Goal: Check status: Check status

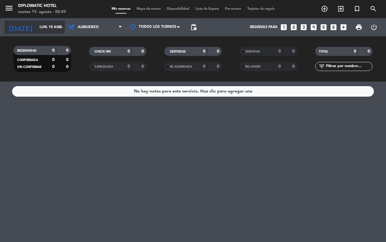
click at [43, 26] on input "lun. 18 ago." at bounding box center [61, 27] width 48 height 10
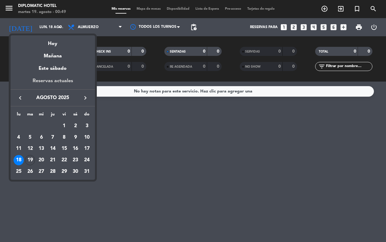
click at [58, 82] on div "Reservas actuales" at bounding box center [53, 83] width 84 height 12
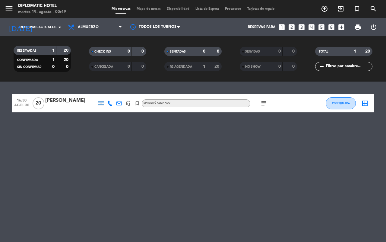
click at [266, 102] on icon "subject" at bounding box center [263, 103] width 7 height 7
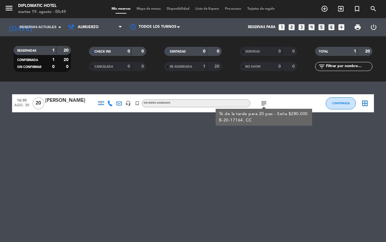
click at [288, 97] on div "subject Té de la tarde para 20 pax - Seña $280.000 B-20-17164. CC" at bounding box center [277, 103] width 54 height 18
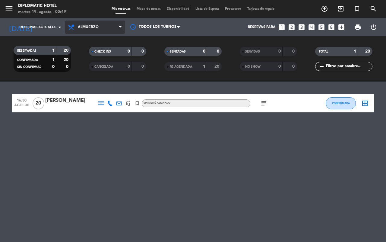
click at [106, 26] on span "Almuerzo" at bounding box center [95, 27] width 60 height 13
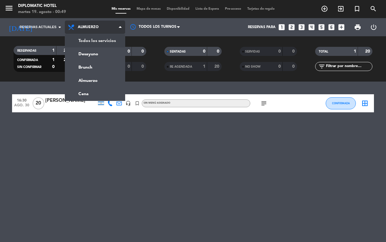
click at [105, 38] on div "menu Diplomatic Hotel martes 19. agosto - 00:49 Mis reservas Mapa de mesas Disp…" at bounding box center [193, 40] width 386 height 81
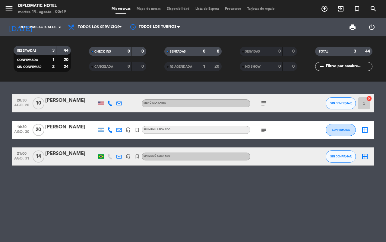
click at [265, 100] on icon "subject" at bounding box center [263, 103] width 7 height 7
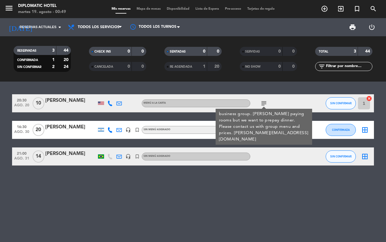
click at [293, 100] on div "subject business group. [PERSON_NAME] paying rooms but we want to prepay dinner…" at bounding box center [277, 103] width 54 height 18
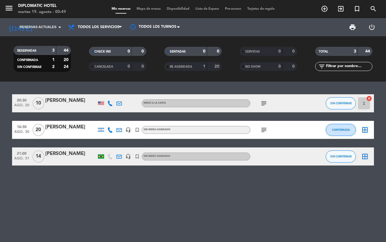
click at [263, 130] on icon "subject" at bounding box center [263, 129] width 7 height 7
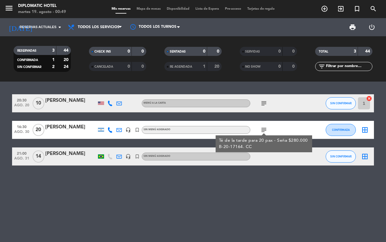
click at [286, 125] on div "subject Té de la tarde para 20 pax - Seña $280.000 B-20-17164. CC" at bounding box center [277, 130] width 54 height 18
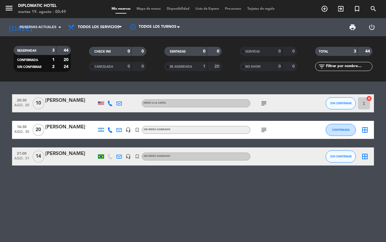
click at [269, 132] on div "subject" at bounding box center [277, 130] width 54 height 18
click at [265, 130] on icon "subject" at bounding box center [263, 129] width 7 height 7
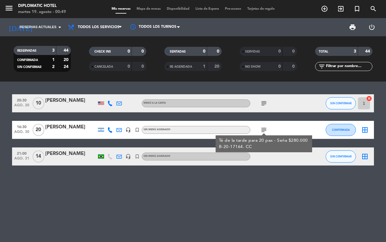
click at [290, 123] on div "subject Té de la tarde para 20 pax - Seña $280.000 B-20-17164. CC" at bounding box center [277, 130] width 54 height 18
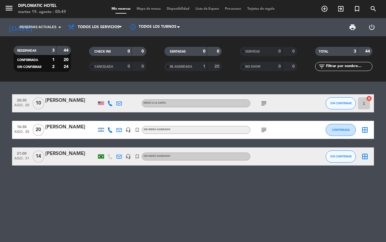
click at [266, 103] on icon "subject" at bounding box center [263, 103] width 7 height 7
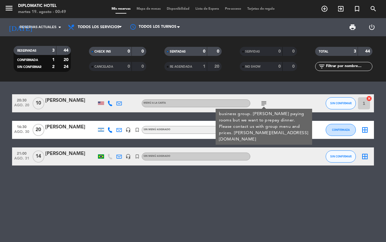
click at [284, 94] on div "subject business group. [PERSON_NAME] paying rooms but we want to prepay dinner…" at bounding box center [277, 103] width 54 height 18
